Goal: Book appointment/travel/reservation

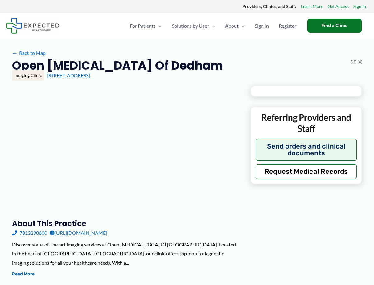
type input "**********"
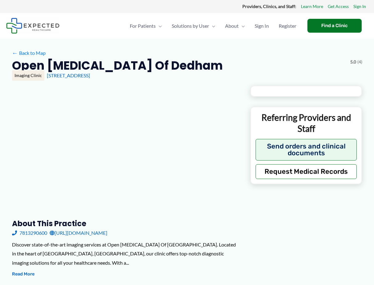
type input "**********"
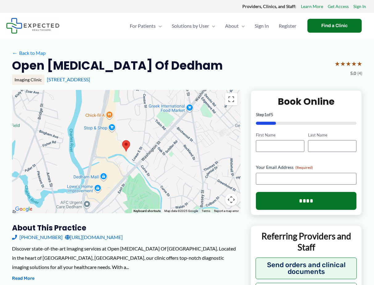
click at [103, 237] on link "[URL][DOMAIN_NAME]" at bounding box center [94, 237] width 58 height 9
